Goal: Transaction & Acquisition: Download file/media

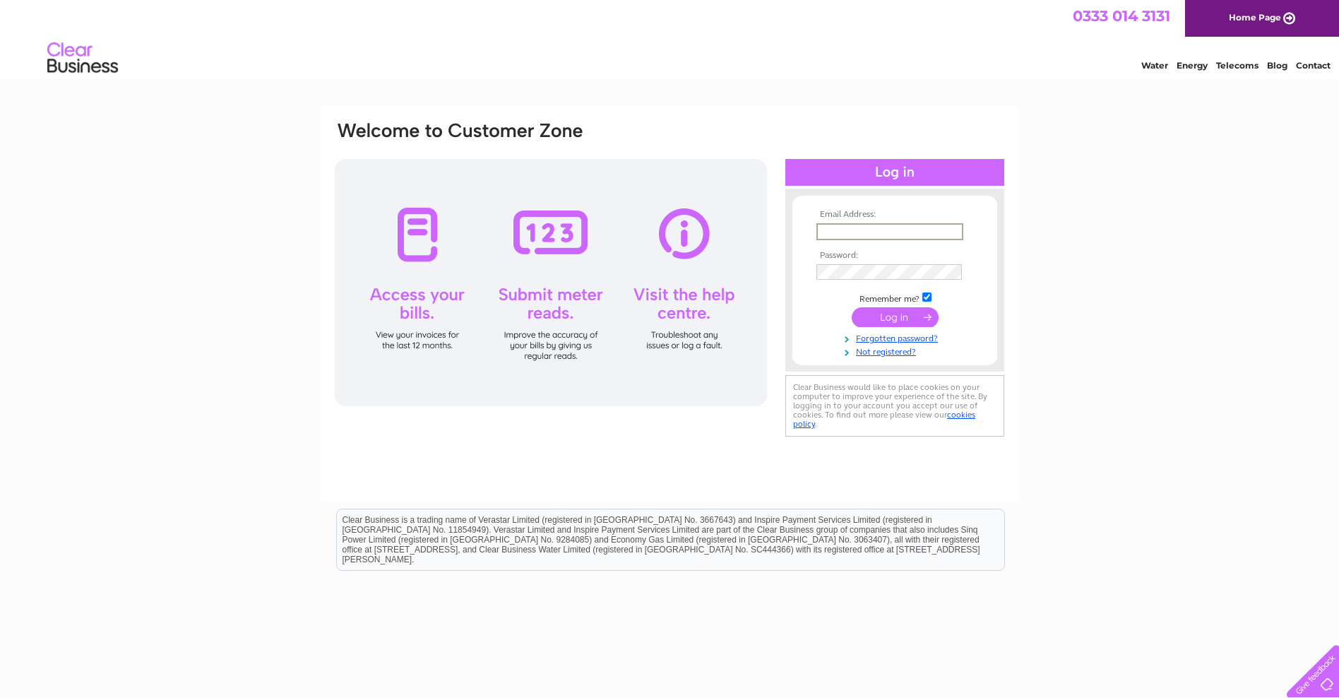
click at [838, 230] on input "text" at bounding box center [889, 231] width 147 height 17
type input "paul@systemwise.co.uk"
drag, startPoint x: 895, startPoint y: 320, endPoint x: 895, endPoint y: 148, distance: 172.3
click at [895, 319] on input "submit" at bounding box center [895, 317] width 87 height 20
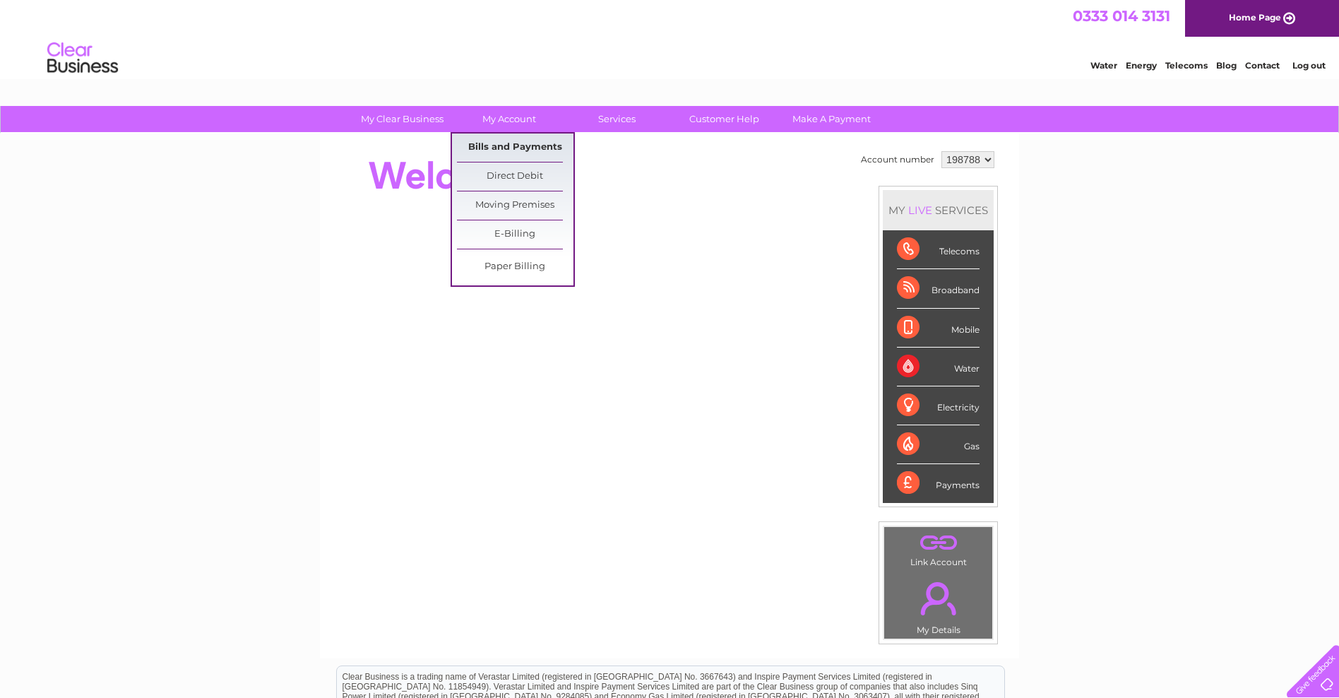
click at [520, 148] on link "Bills and Payments" at bounding box center [515, 147] width 117 height 28
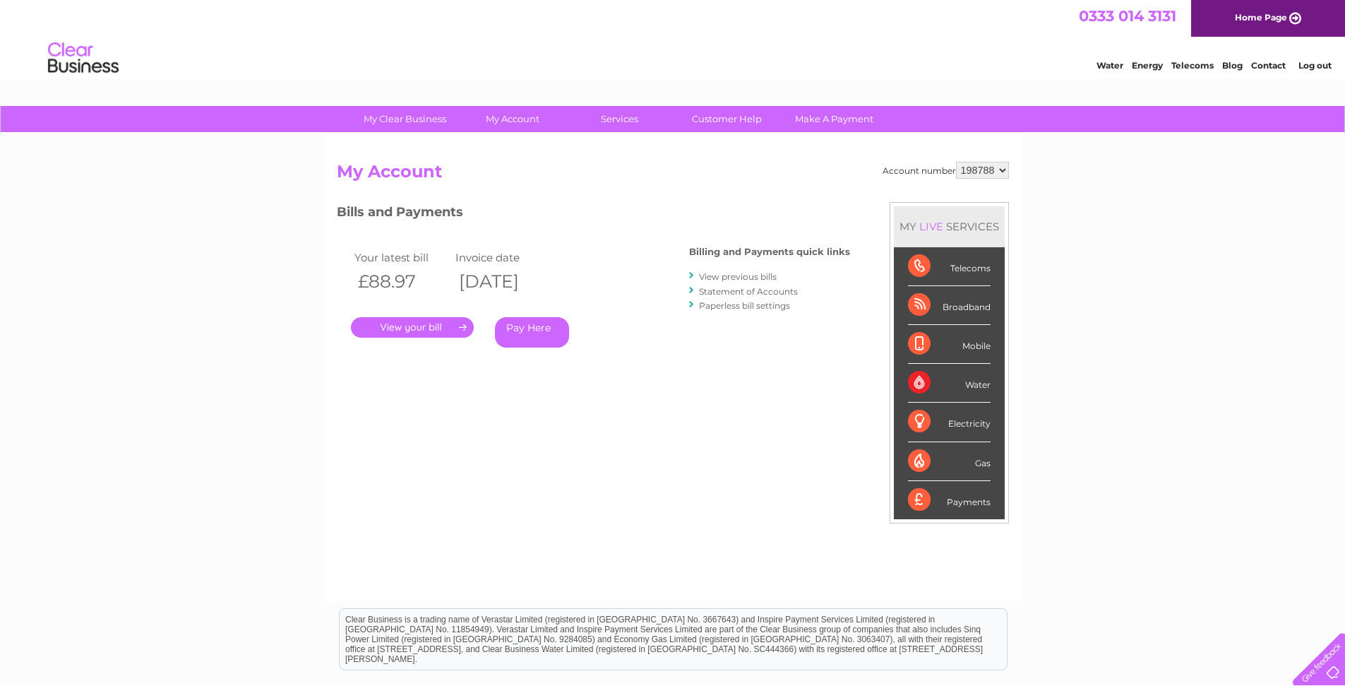
click at [737, 277] on link "View previous bills" at bounding box center [738, 276] width 78 height 11
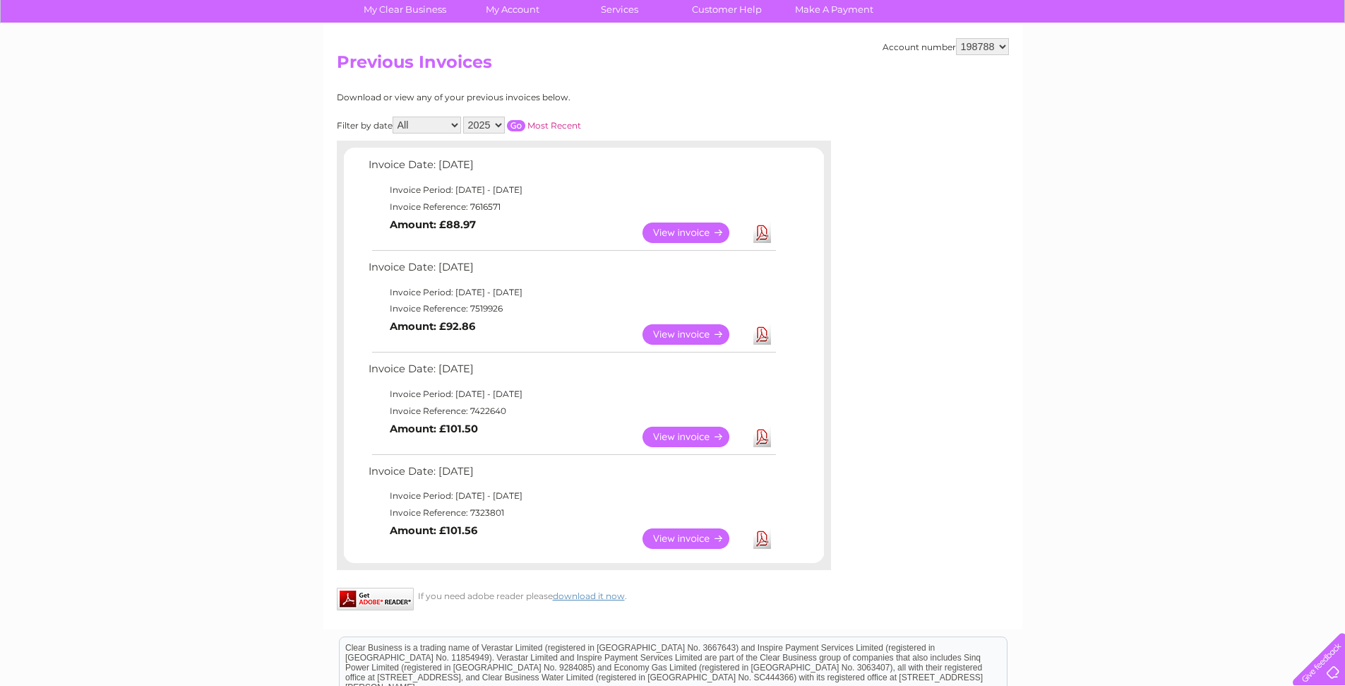
scroll to position [85, 0]
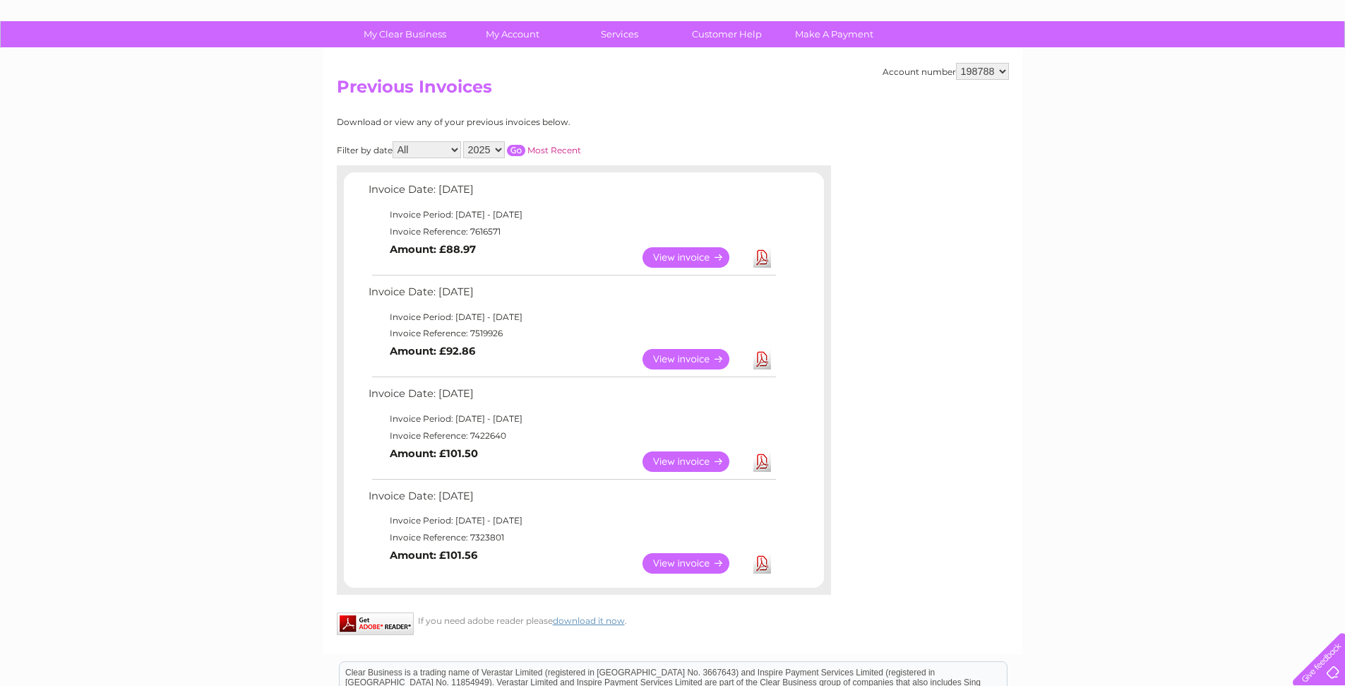
click at [763, 257] on link "Download" at bounding box center [762, 257] width 18 height 20
click at [760, 359] on link "Download" at bounding box center [762, 359] width 18 height 20
click at [759, 461] on link "Download" at bounding box center [762, 461] width 18 height 20
click at [763, 565] on link "Download" at bounding box center [762, 563] width 18 height 20
